Goal: Check status: Check status

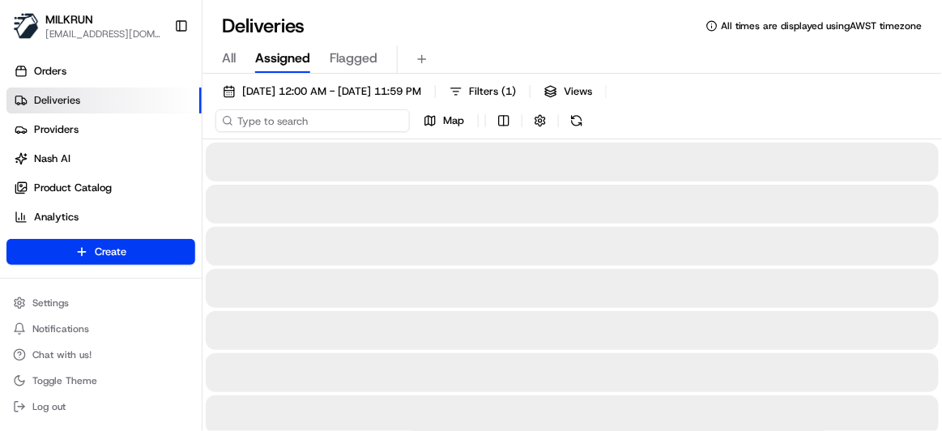
click at [302, 121] on input at bounding box center [313, 120] width 194 height 23
paste input "34d2dbde-5449-4ba7-aa61-623bab0f77e5"
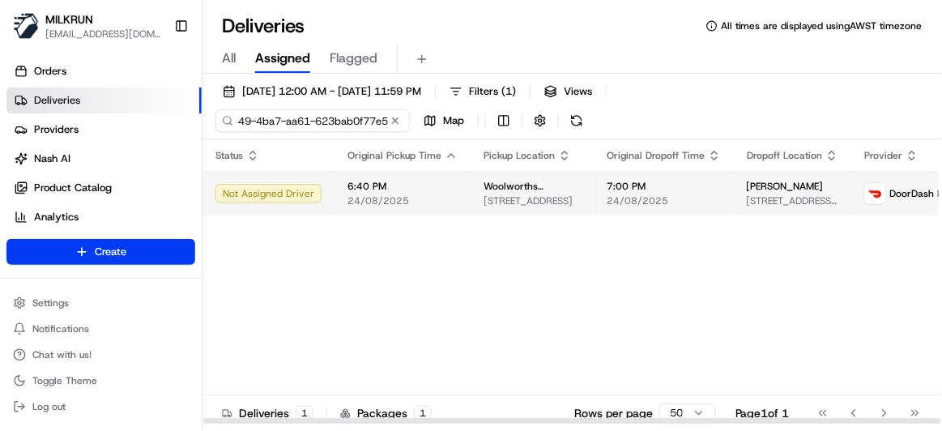
type input "34d2dbde-5449-4ba7-aa61-623bab0f77e5"
click at [357, 195] on span "24/08/2025" at bounding box center [403, 200] width 110 height 13
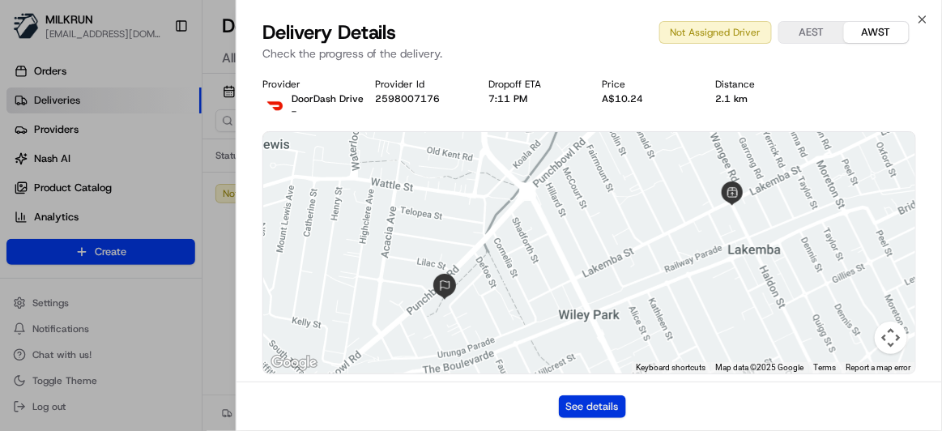
click at [591, 403] on button "See details" at bounding box center [592, 406] width 67 height 23
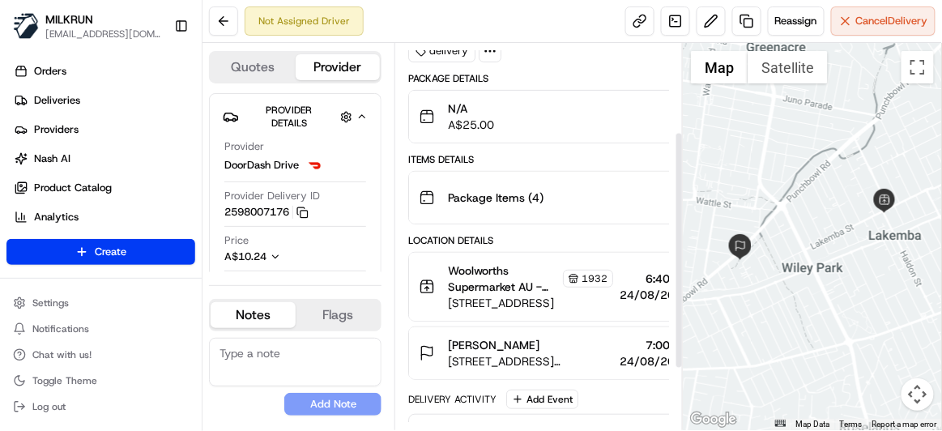
scroll to position [147, 0]
